Goal: Check status: Check status

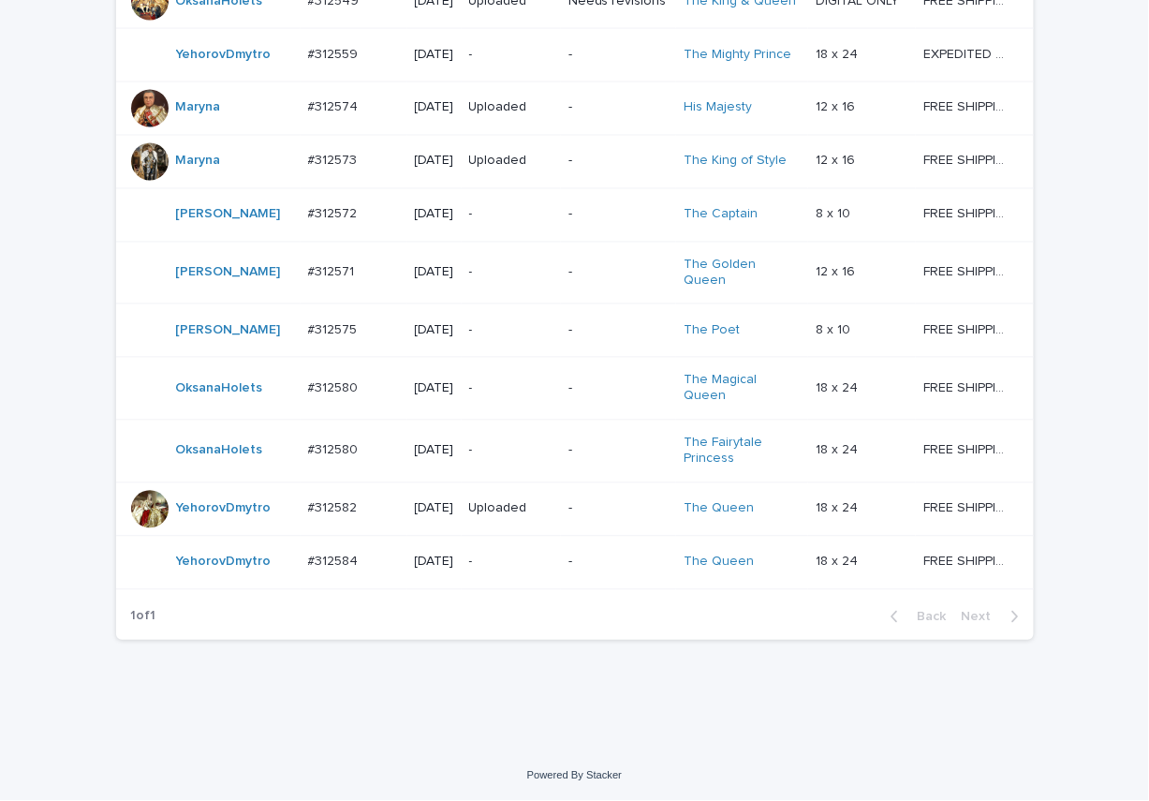
scroll to position [1380, 0]
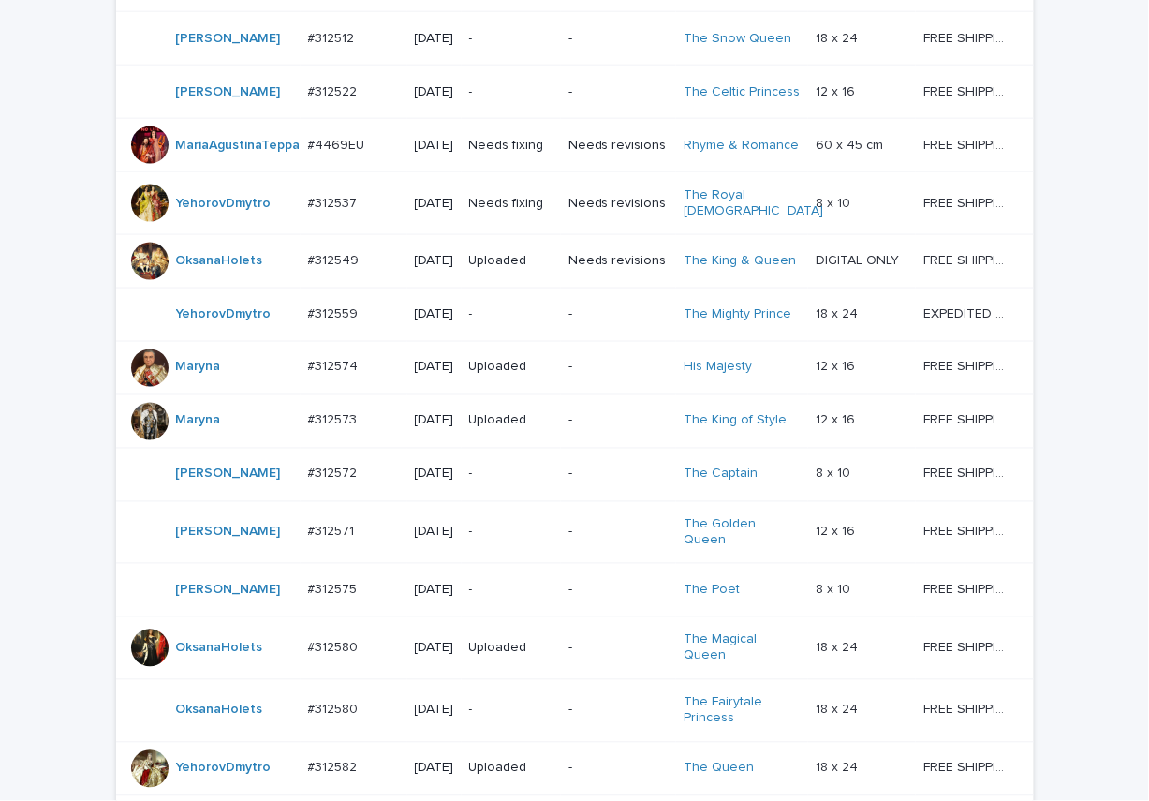
scroll to position [1311, 0]
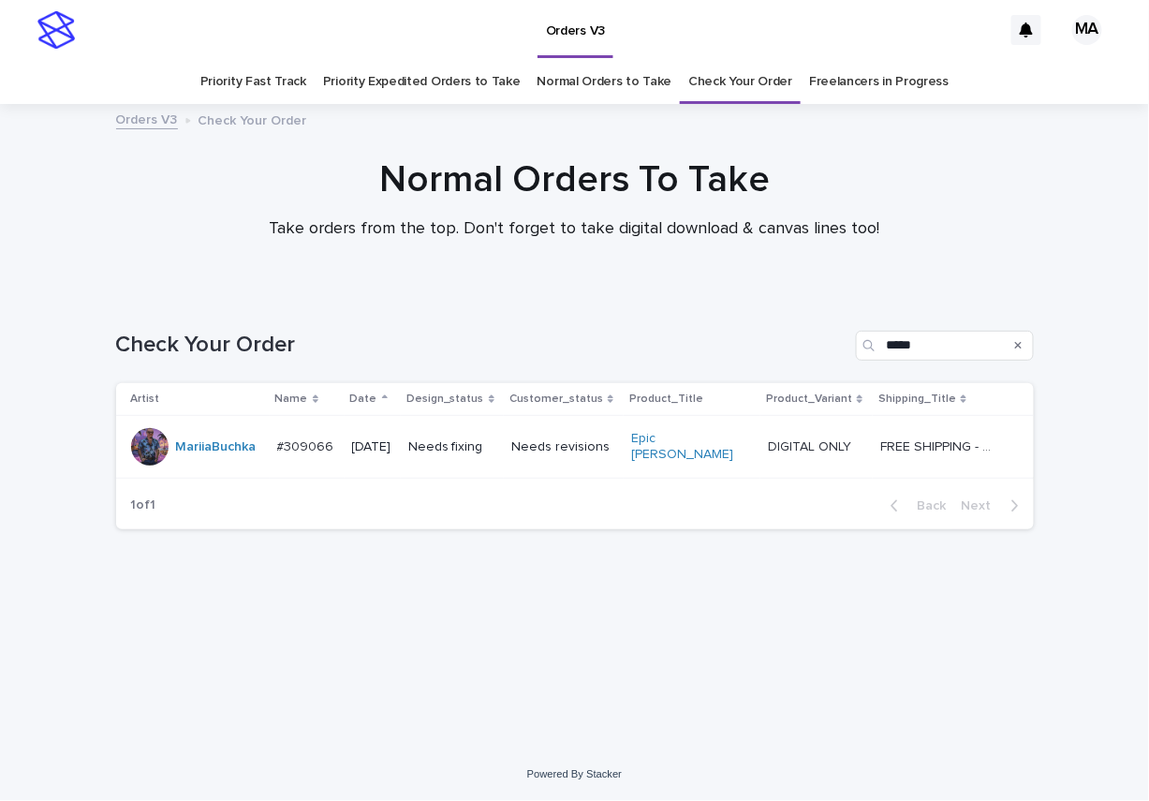
click at [583, 417] on td "Needs revisions" at bounding box center [564, 447] width 120 height 63
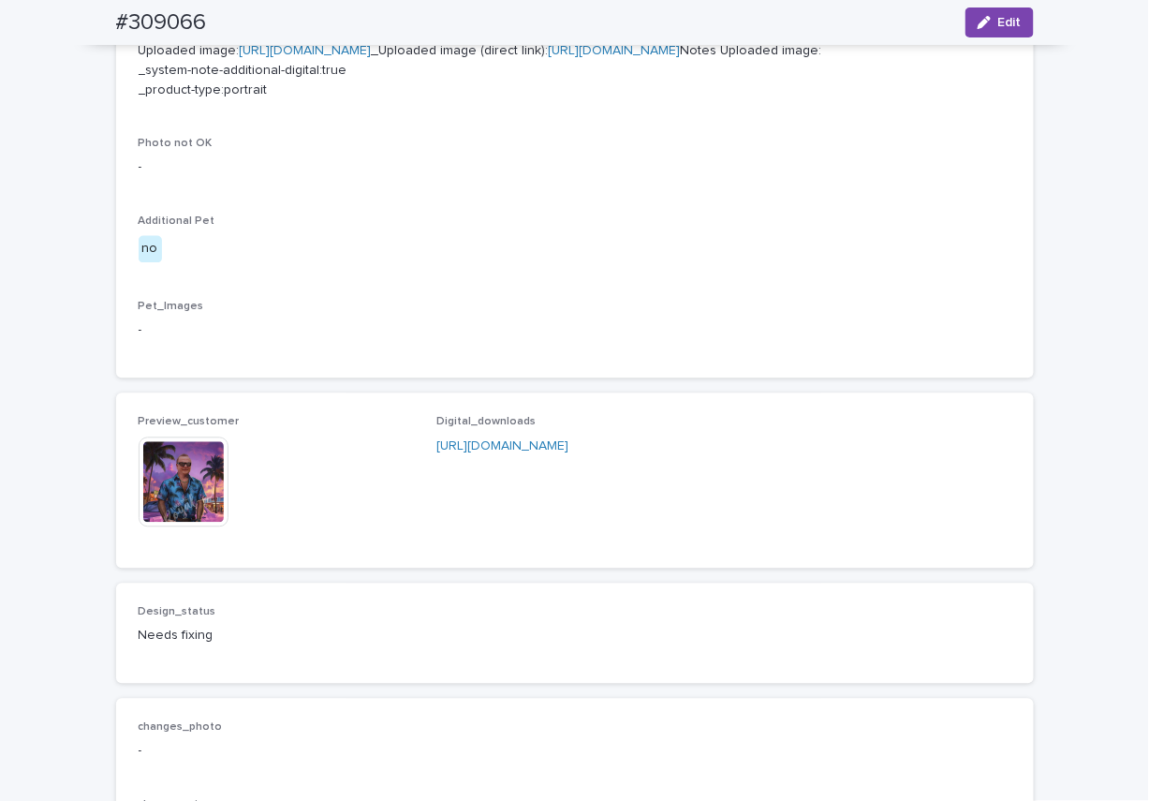
scroll to position [983, 0]
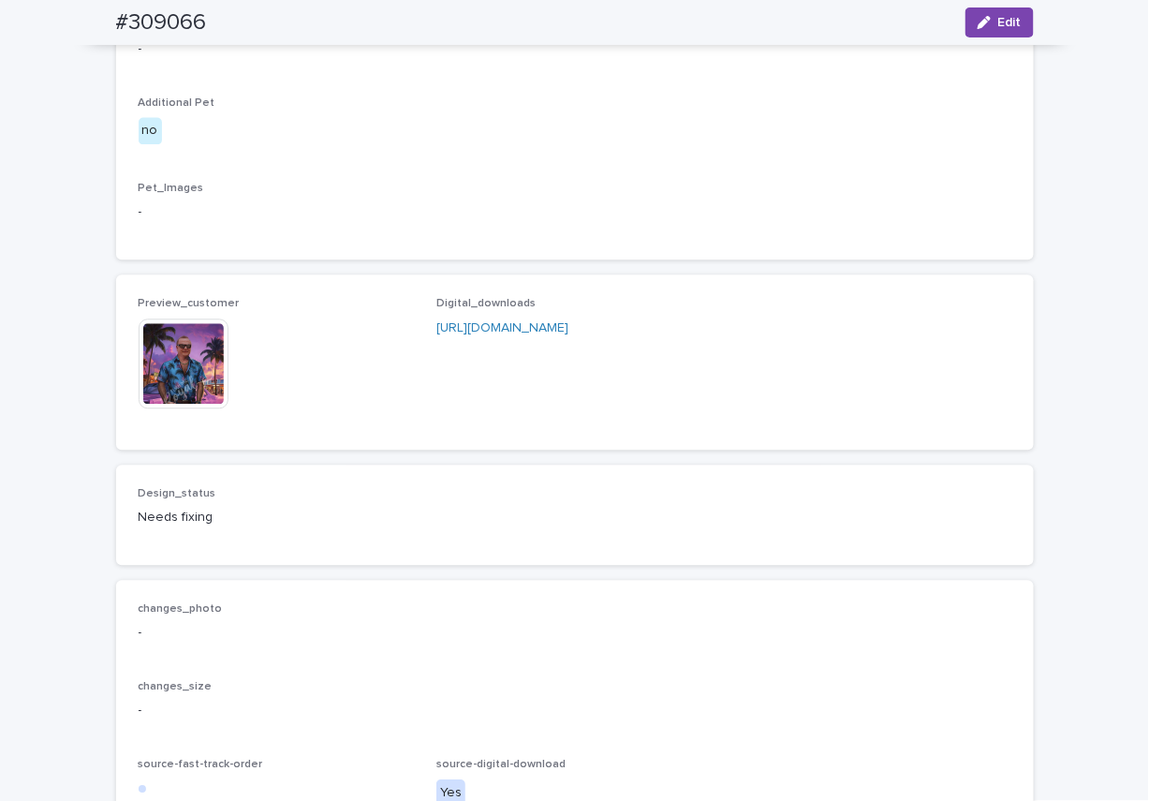
click at [165, 408] on img at bounding box center [184, 363] width 90 height 90
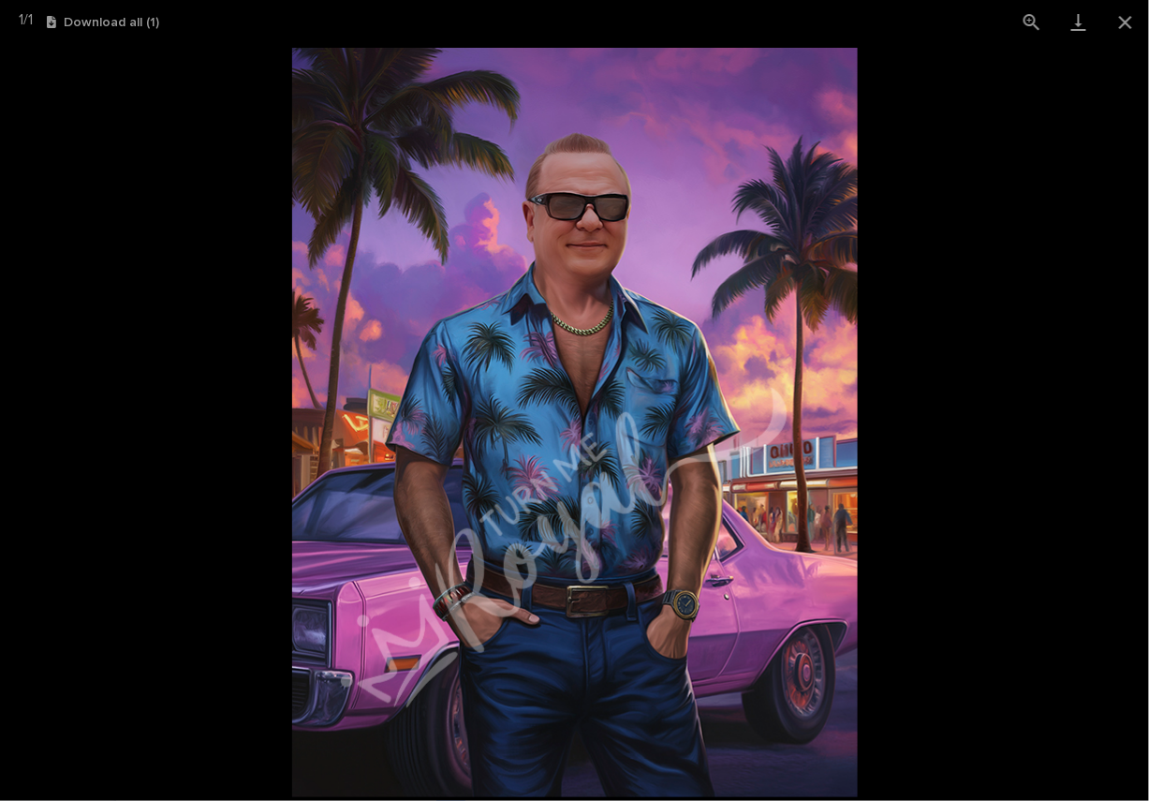
click at [132, 185] on picture at bounding box center [574, 422] width 1149 height 757
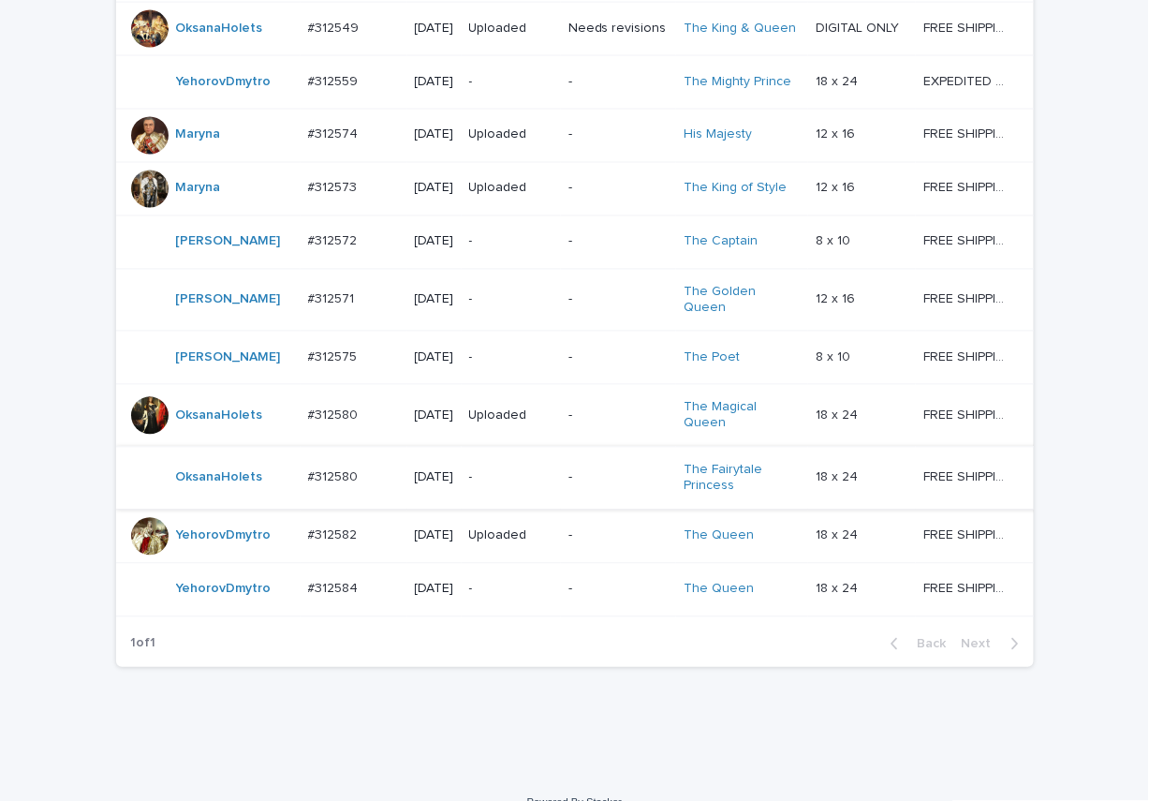
scroll to position [1053, 0]
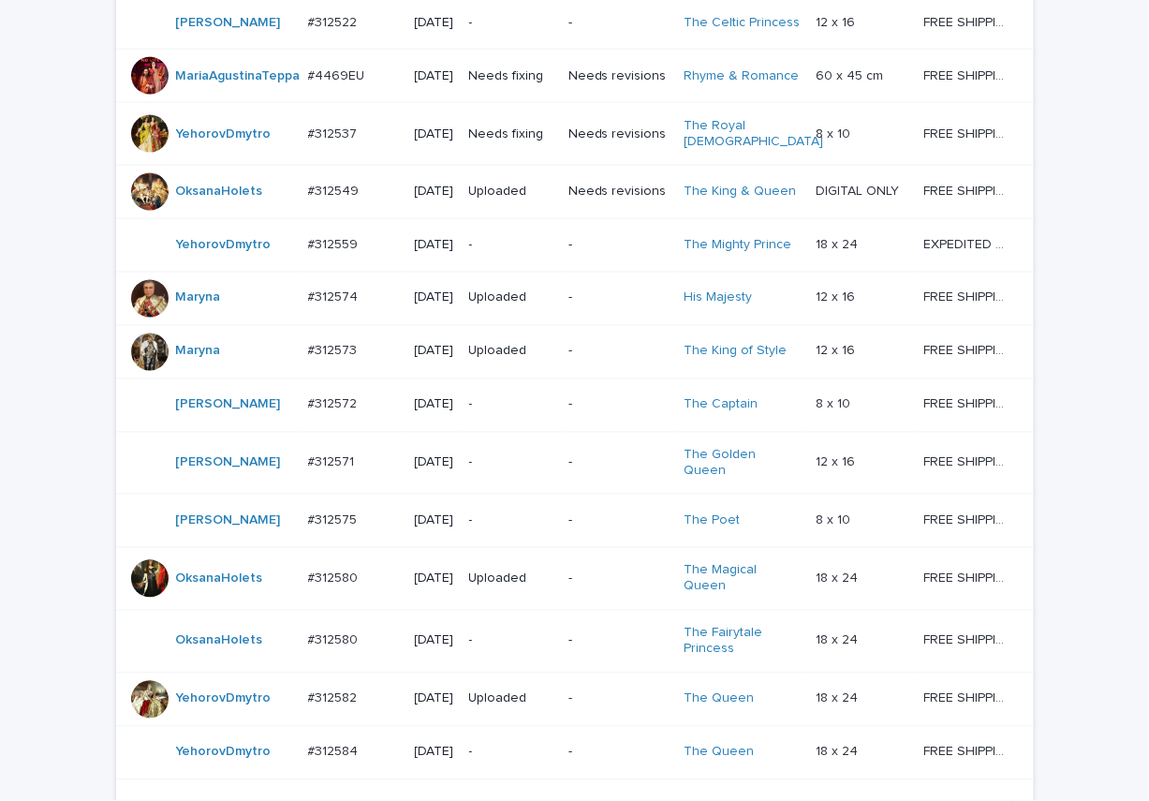
click at [509, 252] on p "-" at bounding box center [511, 244] width 84 height 16
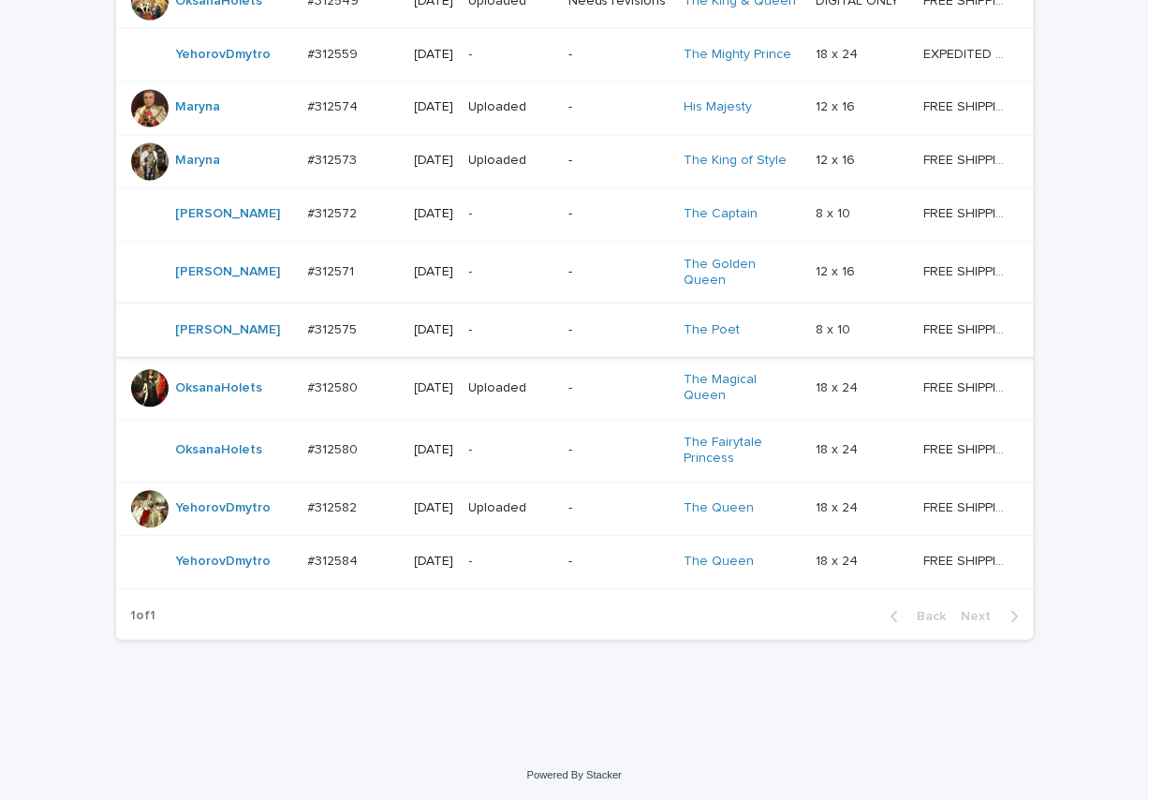
scroll to position [1380, 0]
